Goal: Transaction & Acquisition: Subscribe to service/newsletter

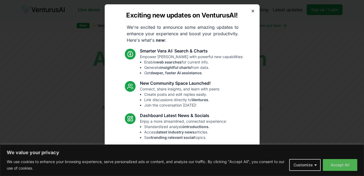
click at [251, 12] on icon "button" at bounding box center [253, 11] width 4 height 4
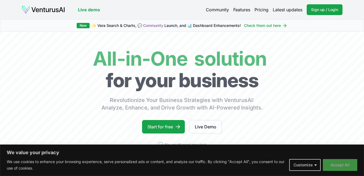
click at [348, 165] on button "Accept All" at bounding box center [340, 165] width 34 height 12
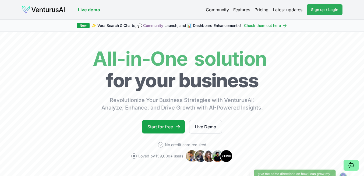
click at [329, 10] on span "Sign up / Login" at bounding box center [324, 9] width 27 height 5
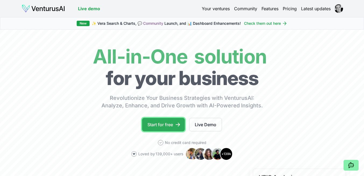
click at [168, 122] on link "Start for free" at bounding box center [163, 124] width 43 height 13
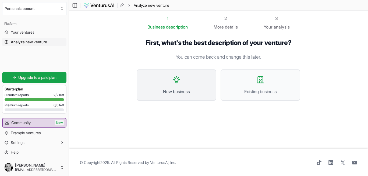
click at [151, 79] on button "New business" at bounding box center [177, 84] width 80 height 31
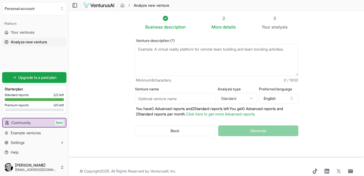
click at [177, 57] on textarea "Venture description (*)" at bounding box center [217, 60] width 164 height 32
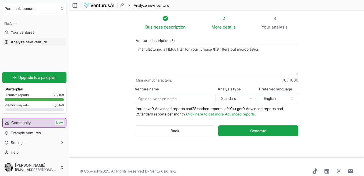
type textarea "manufacturing a HEPA filter for your furnace that filters out microplastics"
type input "Micron"
type input "CleanAir"
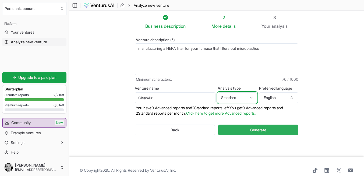
scroll to position [1, 0]
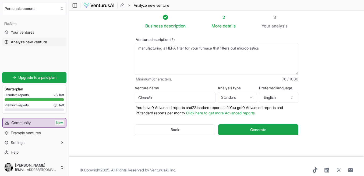
click at [279, 48] on textarea "manufacturing a HEPA filter for your furnace that filters out microplastics" at bounding box center [217, 59] width 164 height 32
click at [284, 127] on button "Generate" at bounding box center [258, 129] width 80 height 11
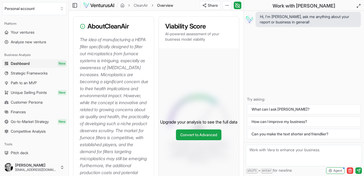
scroll to position [103, 0]
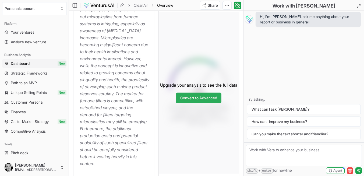
click at [211, 103] on link "Convert to Advanced" at bounding box center [198, 98] width 45 height 11
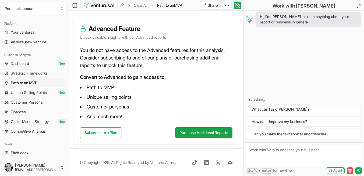
scroll to position [72, 0]
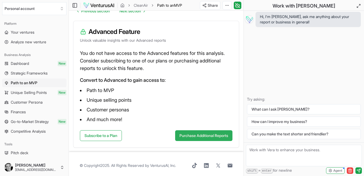
click at [196, 136] on button "Purchase Additional Reports" at bounding box center [203, 135] width 57 height 11
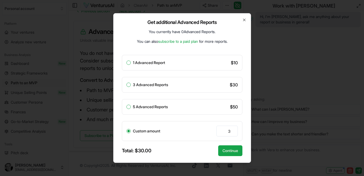
click at [133, 62] on label "1 Advanced Report" at bounding box center [149, 63] width 32 height 4
click at [131, 62] on button "1 Advanced Report" at bounding box center [128, 63] width 4 height 4
radio input "true"
click at [242, 19] on div "Get additional Advanced Reports You currently have 0 Advanced Reports . You can…" at bounding box center [182, 88] width 138 height 150
click at [244, 20] on icon "button" at bounding box center [244, 20] width 2 height 2
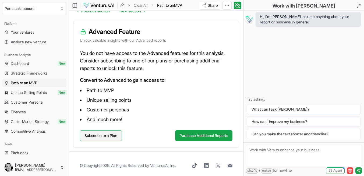
click at [109, 138] on link "Subscribe to a Plan" at bounding box center [101, 135] width 42 height 11
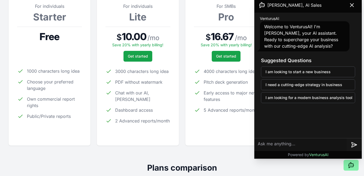
scroll to position [111, 0]
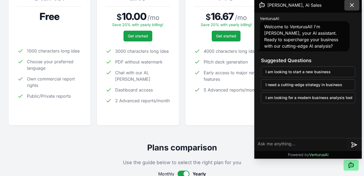
click at [353, 6] on icon at bounding box center [352, 5] width 6 height 6
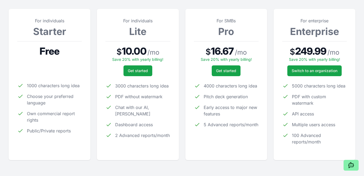
scroll to position [72, 0]
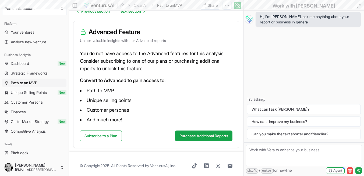
scroll to position [72, 0]
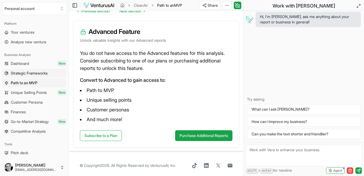
click at [20, 73] on span "Strategic Frameworks" at bounding box center [29, 72] width 37 height 5
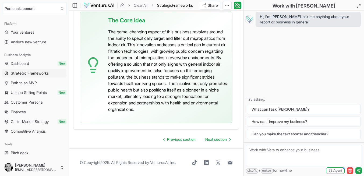
scroll to position [1596, 0]
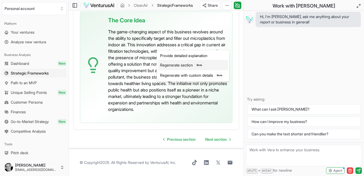
click at [208, 66] on div "Regenerate section Beta" at bounding box center [193, 65] width 70 height 10
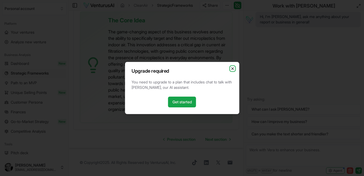
click at [233, 69] on icon "button" at bounding box center [232, 69] width 2 height 2
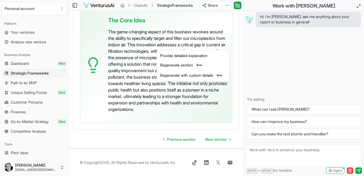
click at [205, 68] on div "Regenerate section Beta" at bounding box center [193, 65] width 70 height 10
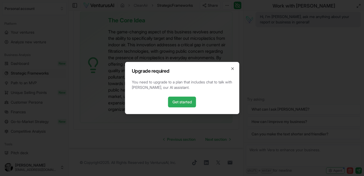
click at [187, 99] on link "Get started" at bounding box center [182, 102] width 28 height 11
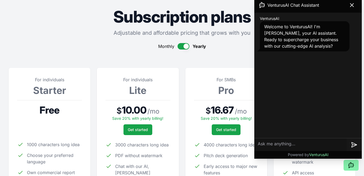
scroll to position [47, 0]
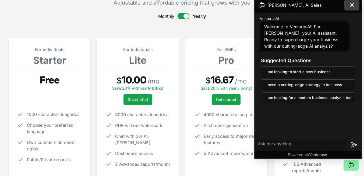
click at [352, 7] on icon at bounding box center [352, 5] width 6 height 6
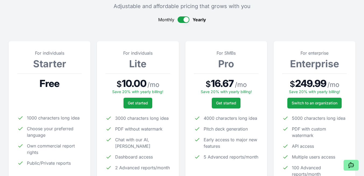
scroll to position [44, 0]
click at [184, 18] on button "button" at bounding box center [184, 20] width 12 height 6
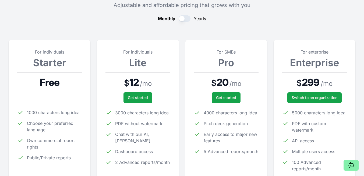
scroll to position [45, 0]
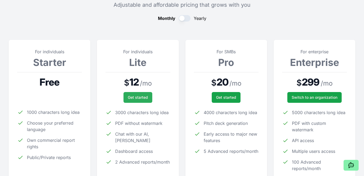
click at [138, 99] on span "Get started" at bounding box center [138, 97] width 20 height 5
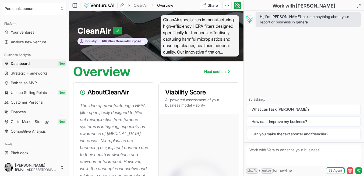
scroll to position [103, 0]
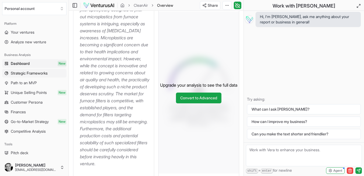
click at [32, 74] on span "Strategic Frameworks" at bounding box center [29, 72] width 37 height 5
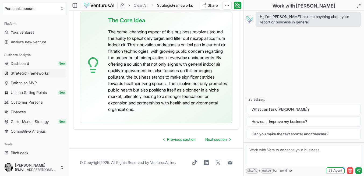
scroll to position [1607, 0]
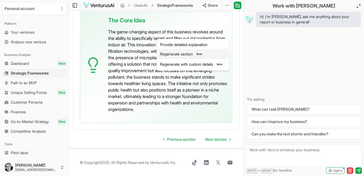
click at [212, 56] on div "Regenerate section Beta" at bounding box center [193, 54] width 70 height 10
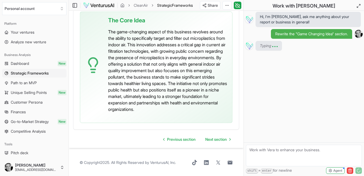
scroll to position [1604, 0]
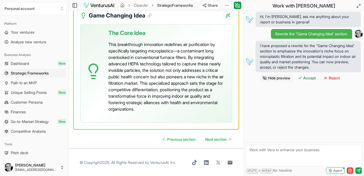
click at [144, 79] on p "This breakthrough innovation redefines air purification by specifically targeti…" at bounding box center [167, 76] width 119 height 71
click at [308, 80] on span "Accept" at bounding box center [309, 77] width 13 height 5
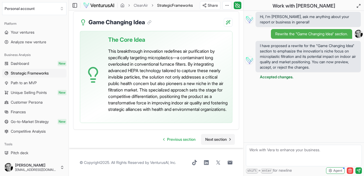
click at [211, 142] on span "Next section" at bounding box center [216, 139] width 22 height 5
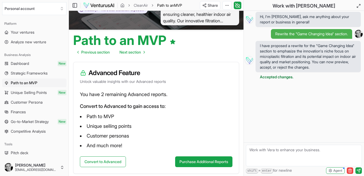
scroll to position [35, 0]
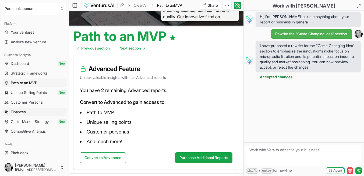
click at [37, 111] on link "Finances" at bounding box center [34, 112] width 64 height 9
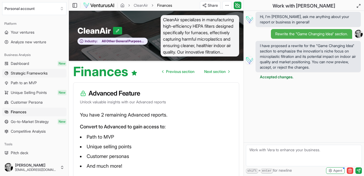
click at [42, 76] on link "Strategic Frameworks" at bounding box center [34, 73] width 64 height 9
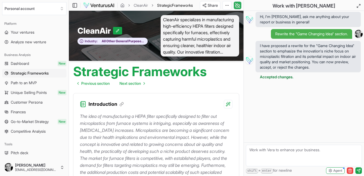
click at [238, 6] on icon at bounding box center [237, 5] width 5 height 6
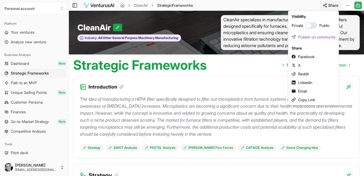
click at [331, 3] on html "We value your privacy We use cookies to enhance your browsing experience, serve…" at bounding box center [182, 88] width 364 height 176
click at [306, 98] on div "Copy Link" at bounding box center [313, 99] width 48 height 9
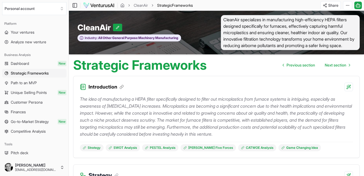
click at [247, 91] on div "Introduction" at bounding box center [216, 83] width 286 height 15
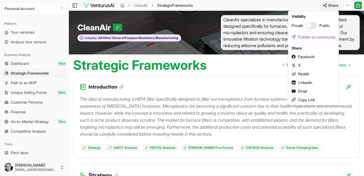
click at [341, 3] on html "We value your privacy We use cookies to enhance your browsing experience, serve…" at bounding box center [182, 88] width 364 height 176
click at [305, 90] on div "Email" at bounding box center [313, 91] width 48 height 9
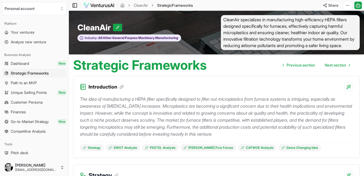
click at [76, 6] on icon at bounding box center [74, 5] width 5 height 6
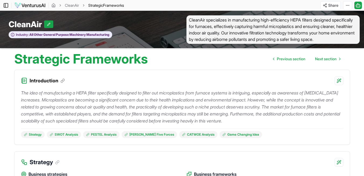
click at [4, 4] on rect at bounding box center [6, 5] width 4 height 4
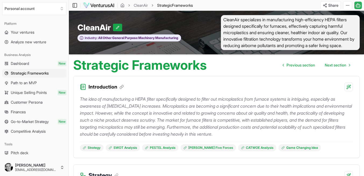
click at [359, 5] on icon at bounding box center [359, 5] width 0 height 1
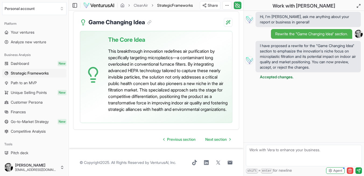
scroll to position [1624, 0]
